Goal: Complete application form

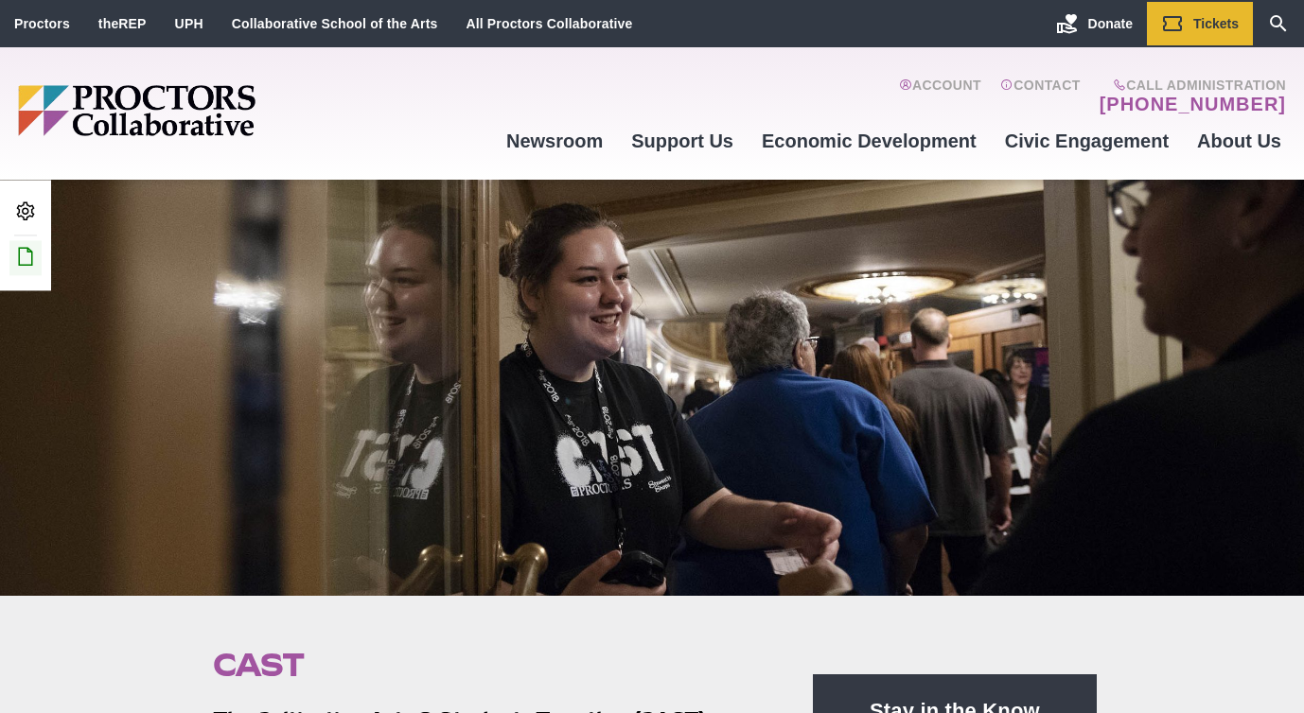
click at [32, 254] on icon at bounding box center [25, 256] width 23 height 23
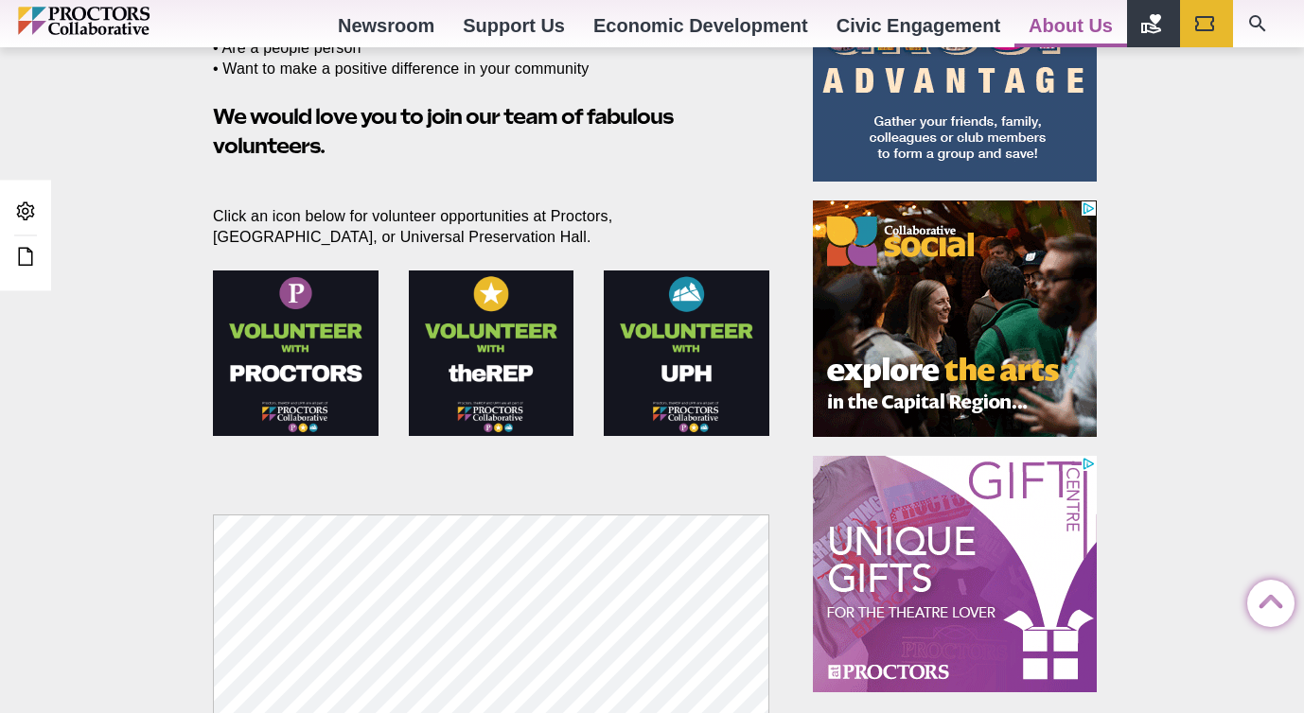
scroll to position [358, 0]
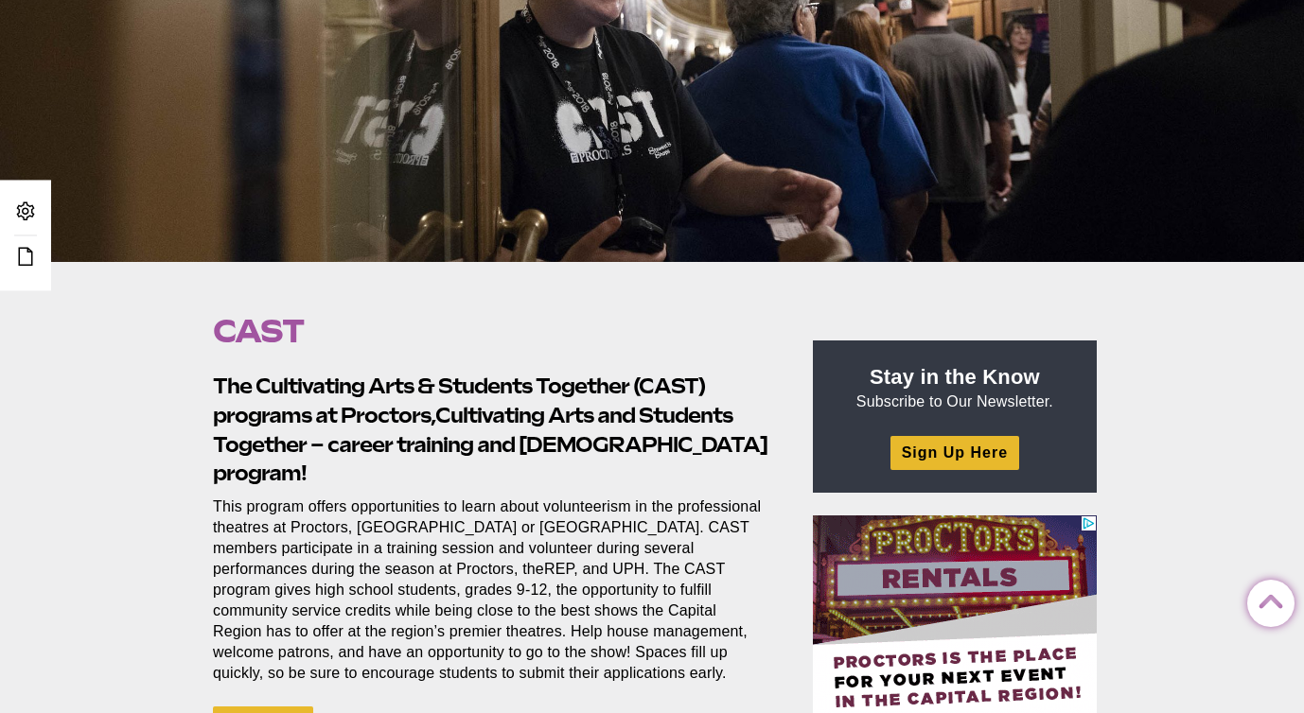
scroll to position [707, 0]
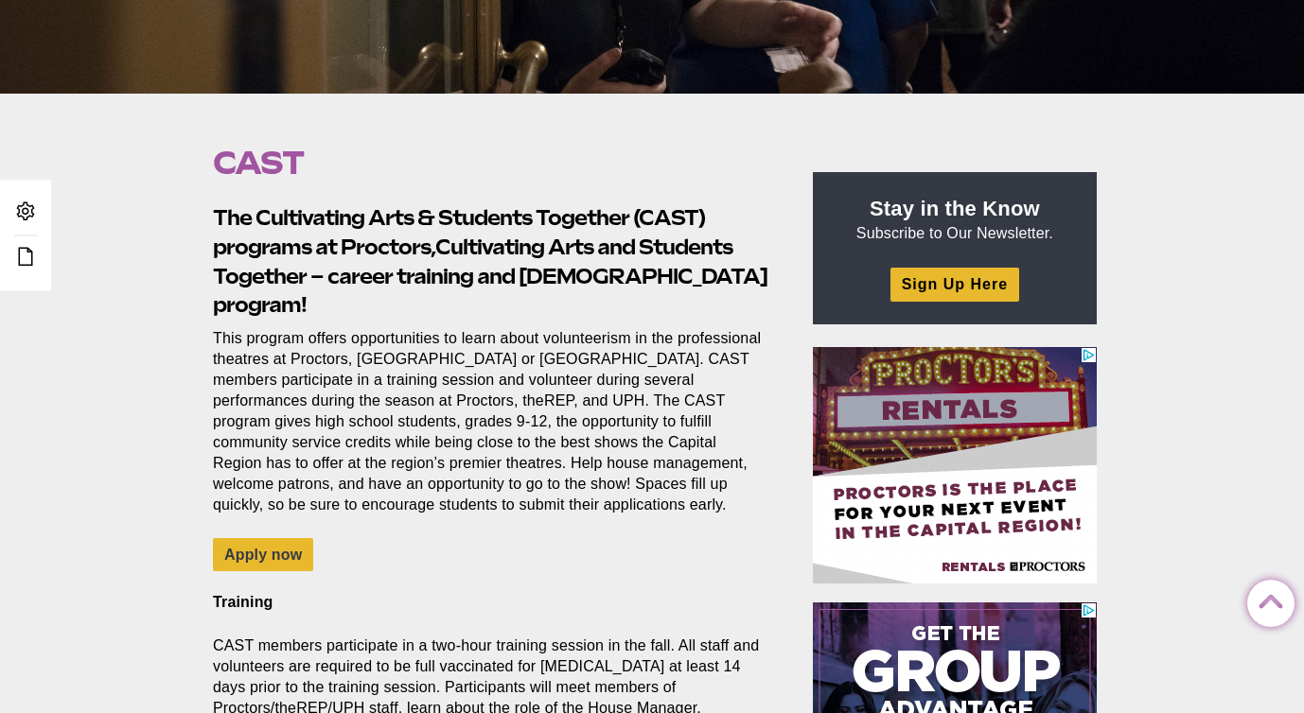
scroll to position [633, 0]
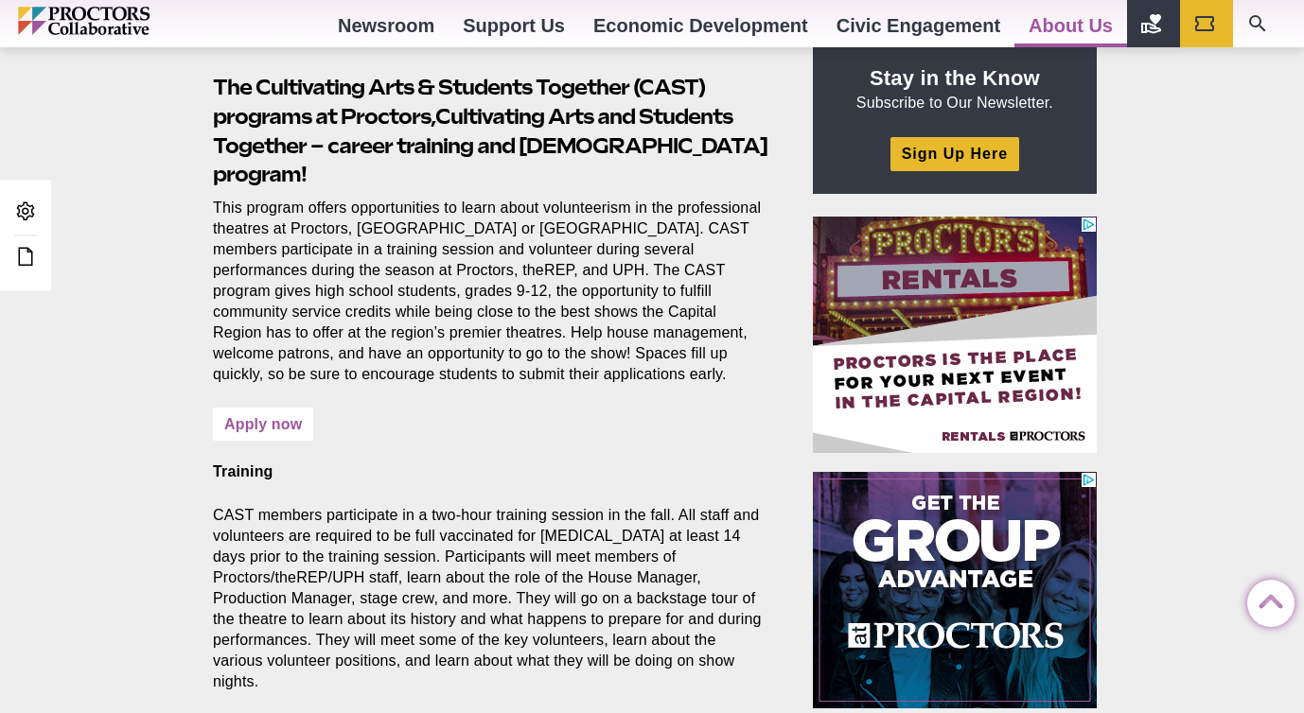
click at [246, 408] on link "Apply now" at bounding box center [263, 424] width 100 height 33
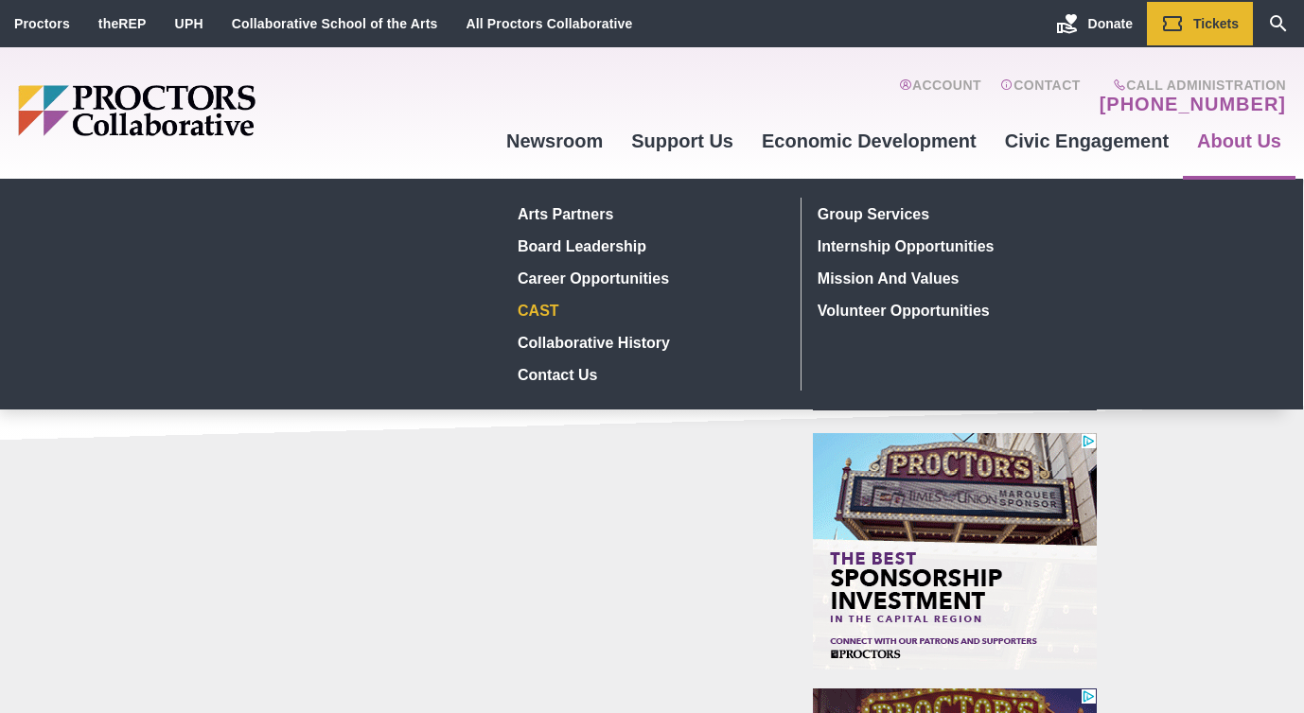
click at [528, 315] on link "CAST" at bounding box center [648, 310] width 275 height 32
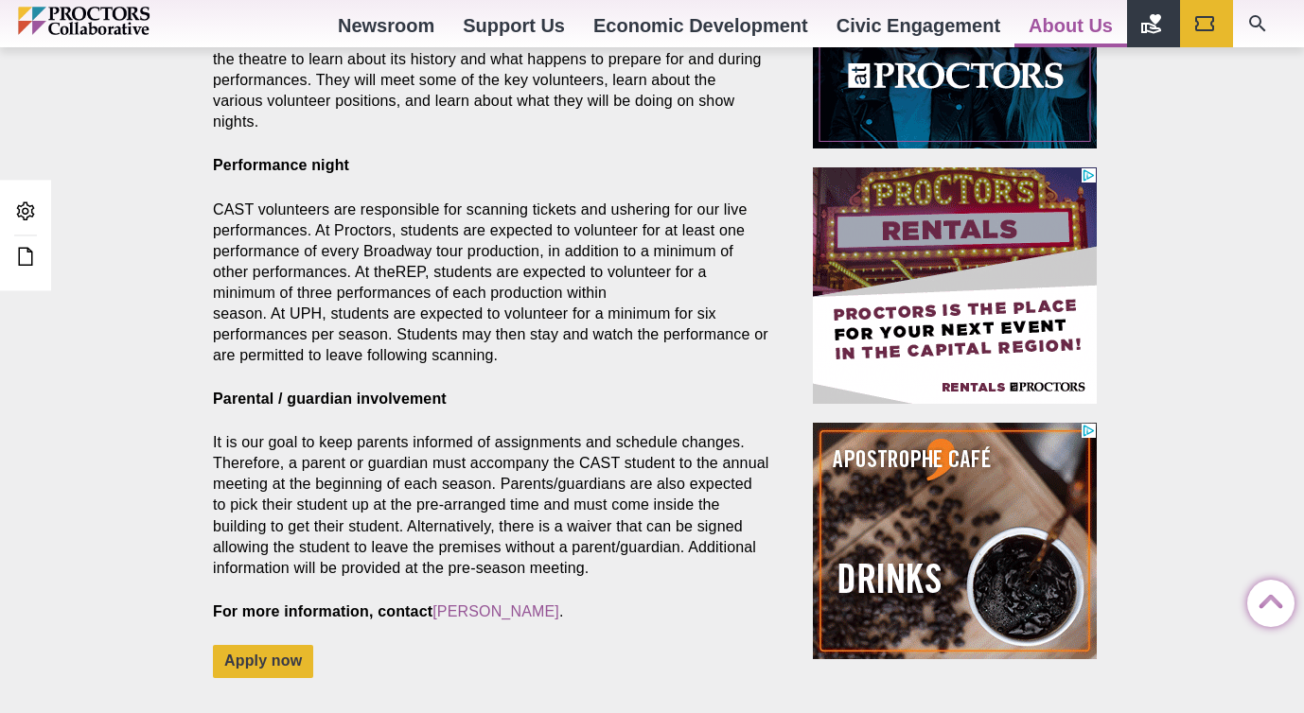
scroll to position [1342, 0]
